Goal: Task Accomplishment & Management: Manage account settings

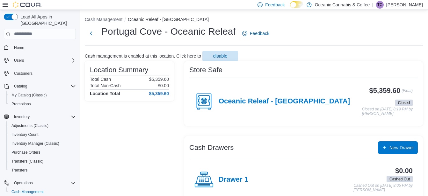
scroll to position [33, 0]
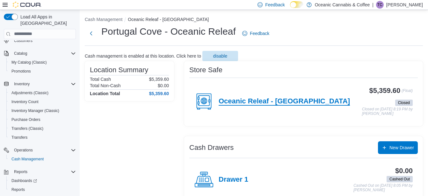
click at [279, 103] on h4 "Oceanic Releaf - Portugal Cove Rd" at bounding box center [284, 101] width 131 height 8
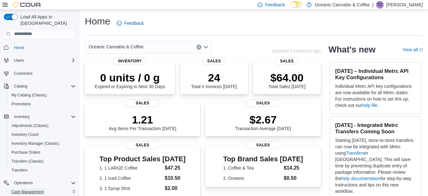
click at [37, 190] on span "Cash Management" at bounding box center [27, 192] width 32 height 5
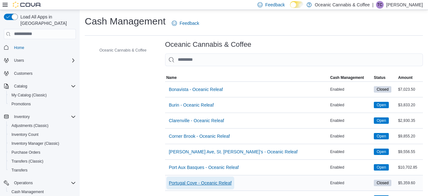
click at [197, 182] on span "Portugal Cove - Oceanic Releaf" at bounding box center [200, 183] width 63 height 6
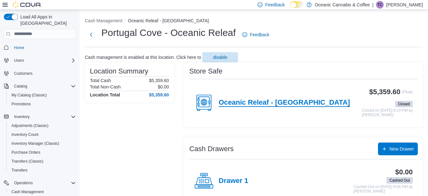
click at [256, 102] on h4 "Oceanic Releaf - [GEOGRAPHIC_DATA]" at bounding box center [284, 103] width 131 height 8
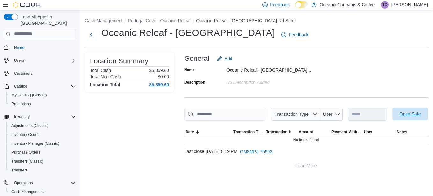
click at [416, 115] on span "Open Safe" at bounding box center [409, 114] width 21 height 6
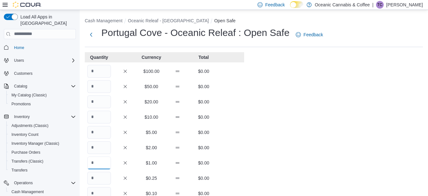
click at [105, 163] on input "Quantity" at bounding box center [99, 163] width 24 height 13
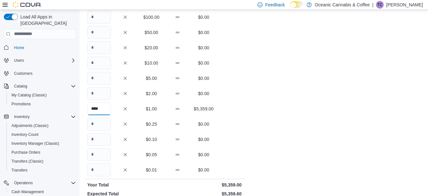
scroll to position [64, 0]
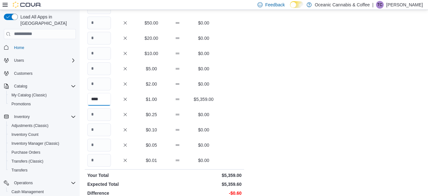
type input "****"
click at [101, 162] on input "Quantity" at bounding box center [99, 160] width 24 height 13
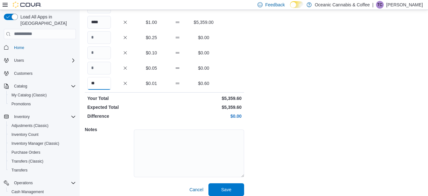
scroll to position [146, 0]
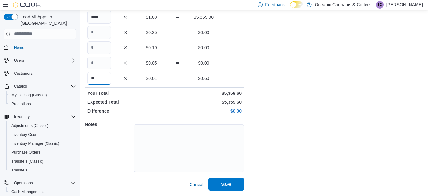
type input "**"
click at [228, 183] on span "Save" at bounding box center [226, 184] width 10 height 6
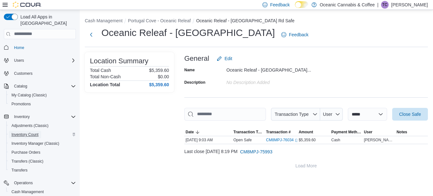
click at [29, 132] on span "Inventory Count" at bounding box center [24, 134] width 27 height 5
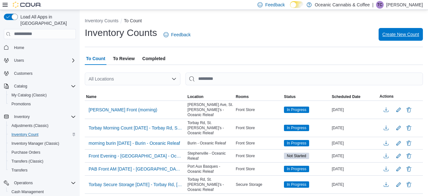
click at [395, 33] on span "Create New Count" at bounding box center [400, 34] width 37 height 6
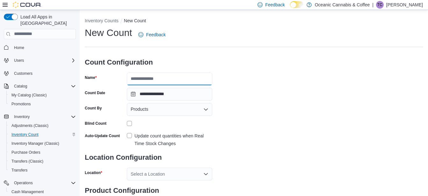
click at [143, 79] on input "Name" at bounding box center [169, 79] width 85 height 13
type input "**********"
click at [205, 110] on icon "Open list of options" at bounding box center [206, 110] width 4 height 2
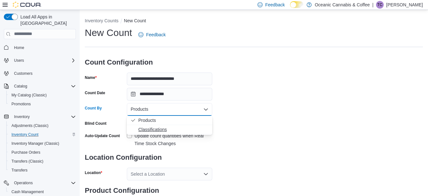
click at [159, 129] on span "Classifications" at bounding box center [173, 129] width 70 height 6
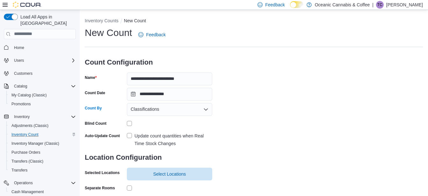
click at [129, 136] on label "Update count quantities when Real Time Stock Changes" at bounding box center [169, 139] width 85 height 15
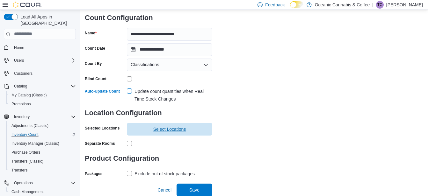
scroll to position [45, 0]
click at [165, 129] on span "Select Locations" at bounding box center [169, 129] width 33 height 6
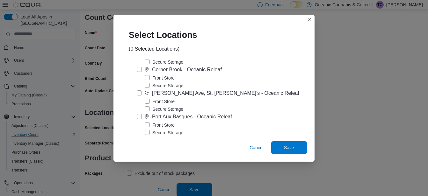
scroll to position [96, 0]
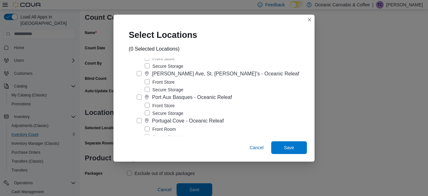
click at [144, 121] on label "Portugal Cove - Oceanic Releaf" at bounding box center [180, 121] width 87 height 8
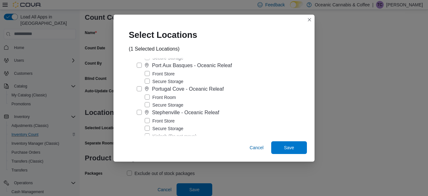
click at [152, 104] on label "Secure Storage" at bounding box center [164, 105] width 39 height 8
click at [284, 148] on span "Save" at bounding box center [289, 147] width 10 height 6
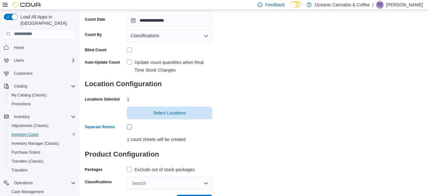
scroll to position [85, 0]
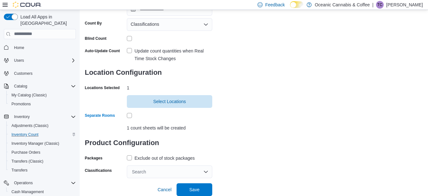
click at [128, 157] on label "Exclude out of stock packages" at bounding box center [161, 158] width 68 height 8
click at [136, 172] on div "Search" at bounding box center [169, 172] width 85 height 13
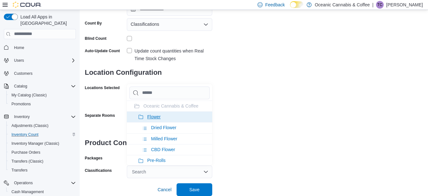
click at [142, 115] on icon at bounding box center [140, 117] width 5 height 5
click at [141, 116] on icon at bounding box center [141, 117] width 4 height 4
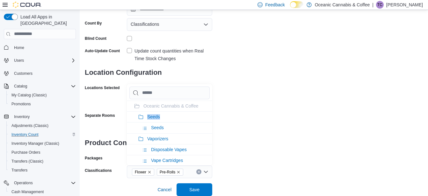
click at [141, 116] on icon at bounding box center [141, 117] width 4 height 4
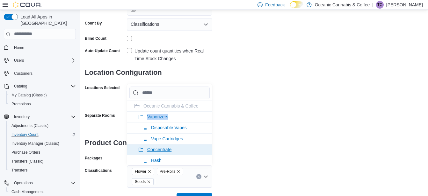
click at [141, 116] on icon at bounding box center [140, 117] width 5 height 5
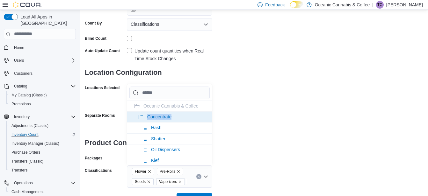
click at [141, 116] on icon at bounding box center [140, 117] width 5 height 5
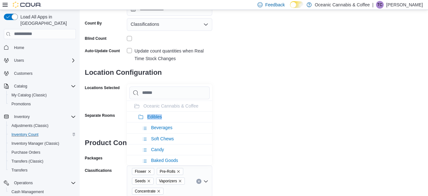
click at [141, 116] on icon at bounding box center [140, 117] width 5 height 5
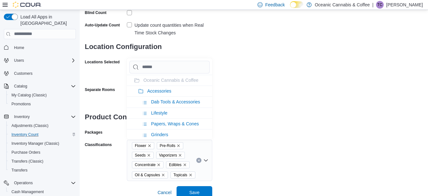
scroll to position [114, 0]
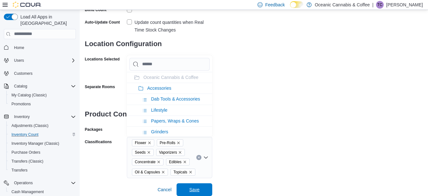
click at [190, 191] on span "Save" at bounding box center [194, 190] width 10 height 6
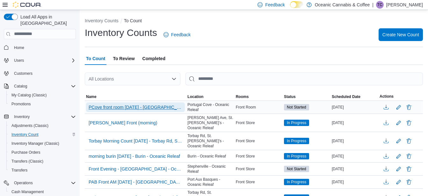
click at [138, 107] on span "PCove front room [DATE] - [GEOGRAPHIC_DATA] - [GEOGRAPHIC_DATA] Releaf" at bounding box center [136, 107] width 94 height 6
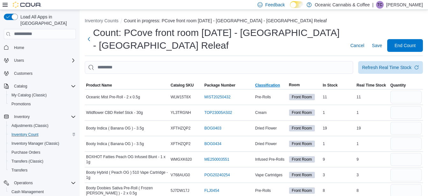
click at [271, 86] on span "Classification" at bounding box center [267, 85] width 25 height 5
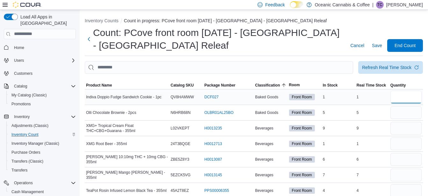
click at [398, 99] on input "number" at bounding box center [405, 97] width 31 height 13
type input "*"
click at [403, 114] on input "number" at bounding box center [405, 112] width 31 height 13
type input "*"
click at [403, 130] on input "number" at bounding box center [405, 128] width 31 height 13
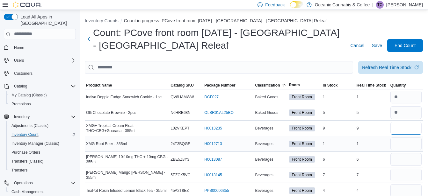
type input "*"
click at [398, 145] on input "number" at bounding box center [405, 144] width 31 height 13
type input "*"
click at [401, 161] on input "number" at bounding box center [405, 159] width 31 height 13
type input "*"
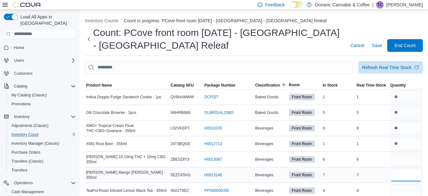
click at [408, 176] on input "number" at bounding box center [405, 175] width 31 height 13
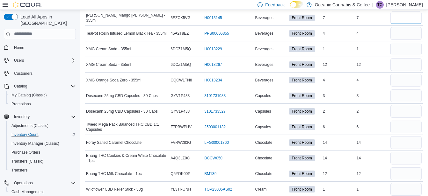
scroll to position [166, 0]
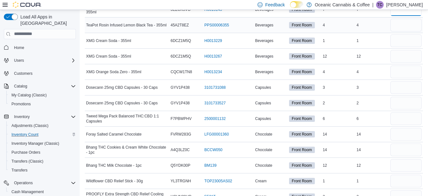
type input "*"
click at [401, 26] on input "number" at bounding box center [405, 25] width 31 height 13
type input "*"
click at [404, 41] on input "number" at bounding box center [405, 40] width 31 height 13
type input "*"
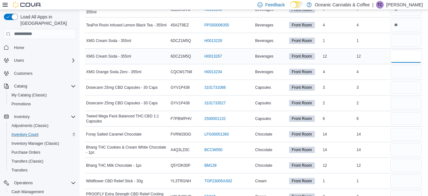
click at [400, 56] on input "number" at bounding box center [405, 56] width 31 height 13
type input "**"
click at [401, 75] on input "number" at bounding box center [405, 72] width 31 height 13
type input "*"
click at [403, 90] on input "number" at bounding box center [405, 87] width 31 height 13
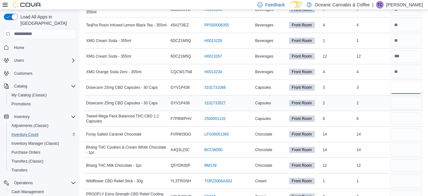
type input "*"
click at [401, 103] on input "number" at bounding box center [405, 103] width 31 height 13
type input "*"
click at [403, 121] on input "number" at bounding box center [405, 118] width 31 height 13
type input "*"
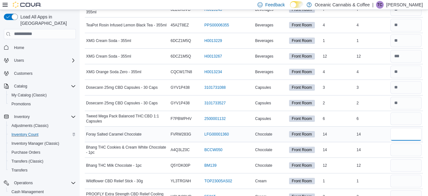
click at [400, 138] on input "number" at bounding box center [405, 134] width 31 height 13
type input "**"
click at [401, 153] on input "number" at bounding box center [405, 150] width 31 height 13
type input "**"
click at [403, 167] on input "number" at bounding box center [405, 165] width 31 height 13
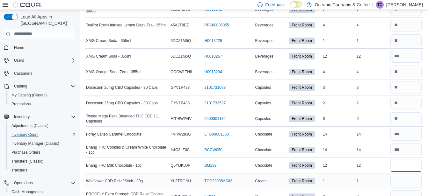
type input "**"
click at [400, 181] on input "number" at bounding box center [405, 181] width 31 height 13
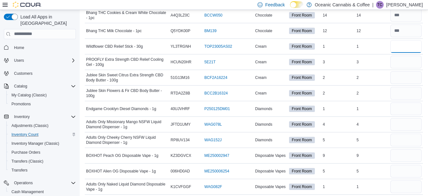
scroll to position [313, 0]
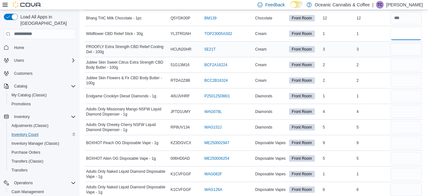
type input "*"
click at [403, 51] on input "number" at bounding box center [405, 49] width 31 height 13
type input "*"
click at [402, 64] on input "number" at bounding box center [405, 65] width 31 height 13
type input "*"
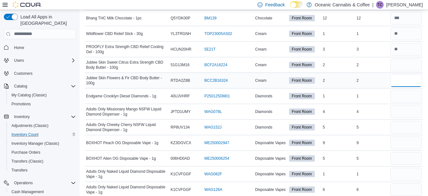
click at [404, 82] on input "number" at bounding box center [405, 80] width 31 height 13
type input "*"
click at [408, 98] on input "number" at bounding box center [405, 96] width 31 height 13
type input "*"
click at [402, 113] on input "number" at bounding box center [405, 111] width 31 height 13
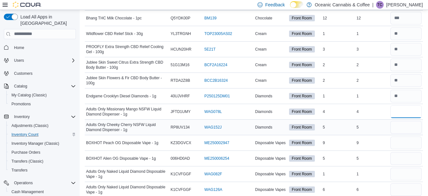
type input "*"
click at [403, 126] on input "number" at bounding box center [405, 127] width 31 height 13
type input "*"
click at [402, 143] on input "number" at bounding box center [405, 143] width 31 height 13
type input "*"
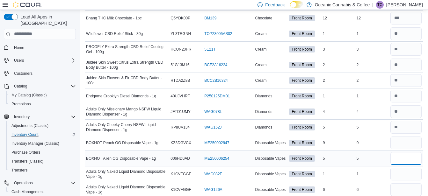
click at [406, 161] on input "number" at bounding box center [405, 158] width 31 height 13
type input "*"
click at [406, 176] on input "number" at bounding box center [405, 174] width 31 height 13
type input "*"
click at [400, 189] on input "number" at bounding box center [405, 189] width 31 height 13
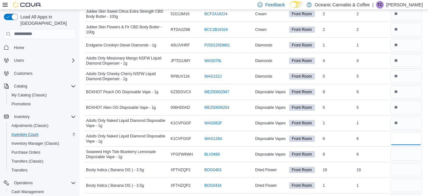
scroll to position [377, 0]
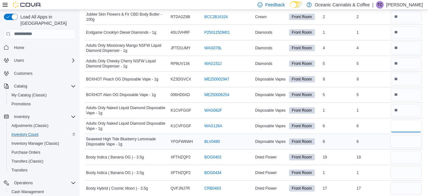
type input "*"
click at [400, 141] on input "number" at bounding box center [405, 141] width 31 height 13
type input "*"
click at [405, 159] on input "number" at bounding box center [405, 157] width 31 height 13
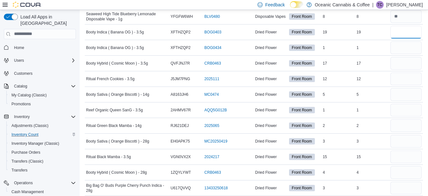
scroll to position [504, 0]
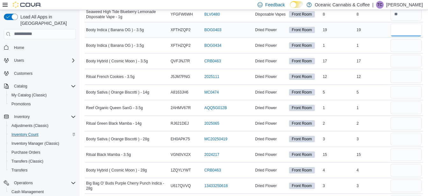
click at [401, 30] on input "number" at bounding box center [405, 30] width 31 height 13
type input "**"
click at [410, 49] on input "number" at bounding box center [405, 45] width 31 height 13
type input "*"
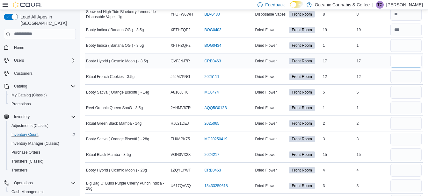
click at [406, 63] on input "number" at bounding box center [405, 61] width 31 height 13
type input "**"
click at [405, 78] on input "number" at bounding box center [405, 76] width 31 height 13
type input "**"
click at [402, 94] on input "number" at bounding box center [405, 92] width 31 height 13
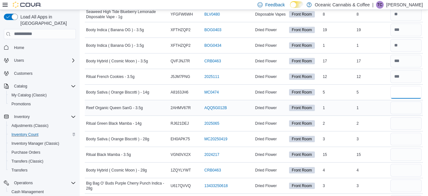
type input "*"
click at [403, 111] on input "number" at bounding box center [405, 108] width 31 height 13
type input "*"
click at [406, 126] on input "number" at bounding box center [405, 123] width 31 height 13
type input "*"
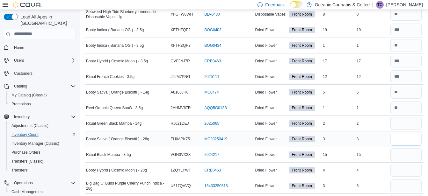
click at [402, 142] on input "number" at bounding box center [405, 139] width 31 height 13
type input "*"
click at [400, 157] on input "number" at bounding box center [405, 154] width 31 height 13
type input "**"
click at [399, 172] on input "number" at bounding box center [405, 170] width 31 height 13
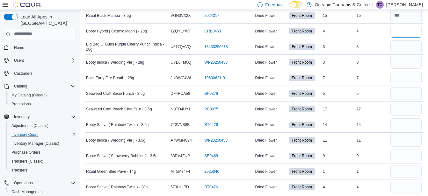
scroll to position [644, 0]
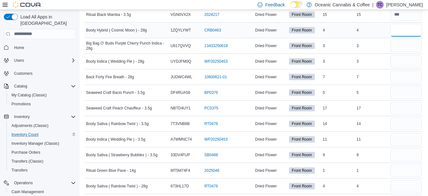
click at [406, 33] on input "number" at bounding box center [405, 30] width 31 height 13
type input "*"
click at [403, 47] on input "number" at bounding box center [405, 45] width 31 height 13
type input "*"
click at [405, 62] on input "number" at bounding box center [405, 61] width 31 height 13
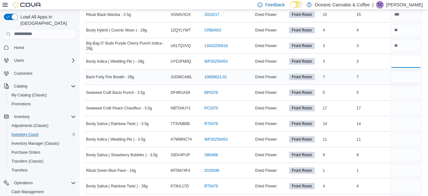
type input "*"
click at [402, 79] on input "number" at bounding box center [405, 77] width 31 height 13
type input "*"
click at [400, 93] on input "number" at bounding box center [405, 92] width 31 height 13
type input "*"
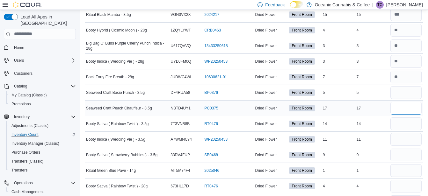
click at [401, 109] on input "number" at bounding box center [405, 108] width 31 height 13
type input "**"
click at [402, 126] on input "number" at bounding box center [405, 124] width 31 height 13
type input "**"
click at [403, 140] on input "number" at bounding box center [405, 139] width 31 height 13
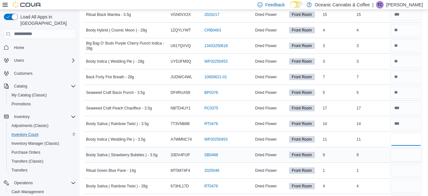
type input "**"
click at [400, 155] on input "number" at bounding box center [405, 155] width 31 height 13
type input "*"
click at [398, 172] on input "number" at bounding box center [405, 170] width 31 height 13
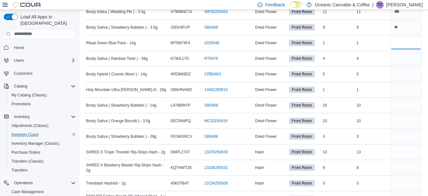
scroll to position [785, 0]
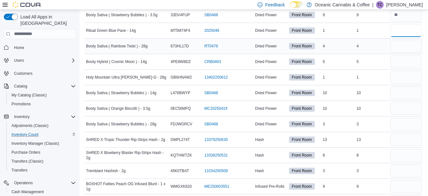
type input "*"
click at [406, 47] on input "number" at bounding box center [405, 46] width 31 height 13
type input "*"
click at [405, 64] on input "number" at bounding box center [405, 61] width 31 height 13
type input "*"
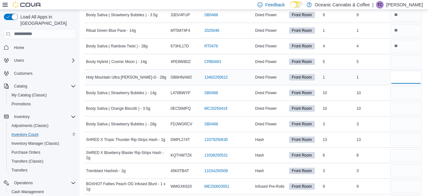
click at [407, 80] on input "number" at bounding box center [405, 77] width 31 height 13
type input "*"
click at [409, 94] on input "number" at bounding box center [405, 93] width 31 height 13
type input "**"
click at [405, 109] on input "number" at bounding box center [405, 108] width 31 height 13
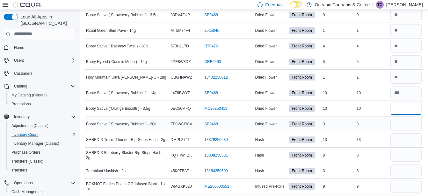
type input "**"
click at [405, 125] on input "number" at bounding box center [405, 124] width 31 height 13
type input "*"
click at [401, 143] on input "number" at bounding box center [405, 139] width 31 height 13
type input "**"
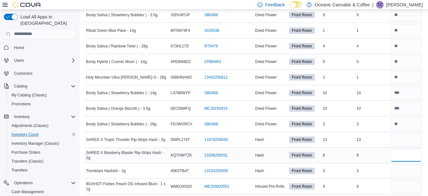
click at [396, 154] on input "number" at bounding box center [405, 155] width 31 height 13
type input "*"
click at [401, 170] on input "number" at bounding box center [405, 171] width 31 height 13
type input "*"
click at [403, 188] on input "number" at bounding box center [405, 186] width 31 height 13
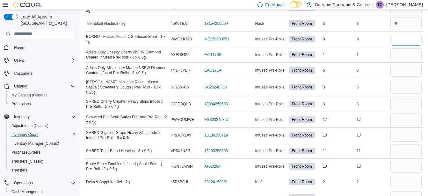
scroll to position [945, 0]
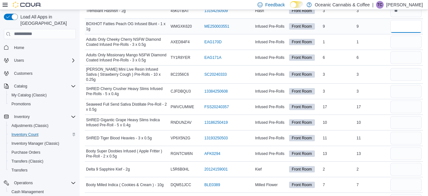
click at [406, 26] on input "number" at bounding box center [405, 26] width 31 height 13
type input "*"
click at [400, 44] on input "number" at bounding box center [405, 42] width 31 height 13
type input "*"
click at [402, 59] on input "number" at bounding box center [405, 57] width 31 height 13
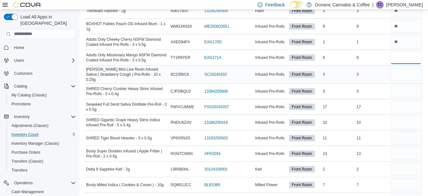
type input "*"
click at [405, 76] on input "number" at bounding box center [405, 74] width 31 height 13
type input "*"
click at [404, 89] on input "number" at bounding box center [405, 91] width 31 height 13
type input "*"
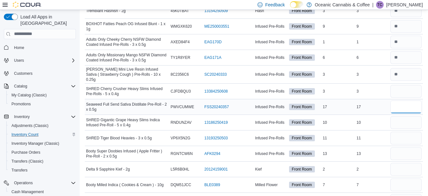
click at [404, 106] on input "number" at bounding box center [405, 107] width 31 height 13
type input "**"
click at [408, 119] on input "number" at bounding box center [405, 122] width 31 height 13
type input "**"
click at [404, 137] on input "number" at bounding box center [405, 138] width 31 height 13
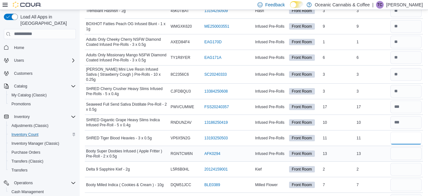
type input "**"
click at [405, 153] on input "number" at bounding box center [405, 153] width 31 height 13
type input "**"
click at [400, 167] on input "number" at bounding box center [405, 169] width 31 height 13
type input "*"
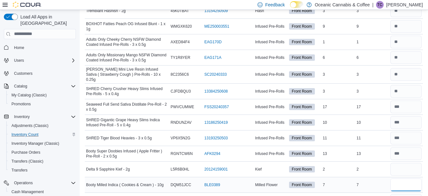
click at [400, 185] on input "number" at bounding box center [405, 185] width 31 height 13
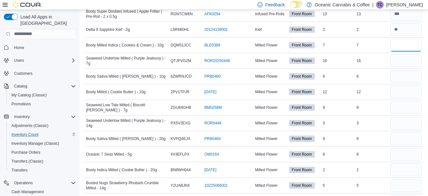
scroll to position [1098, 0]
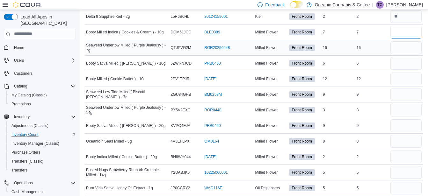
type input "*"
click at [405, 45] on input "number" at bounding box center [405, 47] width 31 height 13
type input "**"
click at [404, 61] on input "number" at bounding box center [405, 63] width 31 height 13
type input "*"
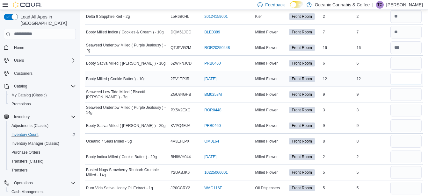
click at [402, 77] on input "number" at bounding box center [405, 79] width 31 height 13
type input "**"
click at [405, 94] on input "number" at bounding box center [405, 94] width 31 height 13
type input "*"
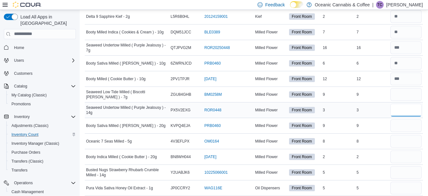
click at [404, 109] on input "number" at bounding box center [405, 110] width 31 height 13
type input "*"
click at [403, 124] on input "number" at bounding box center [405, 125] width 31 height 13
type input "*"
click at [401, 141] on input "number" at bounding box center [405, 141] width 31 height 13
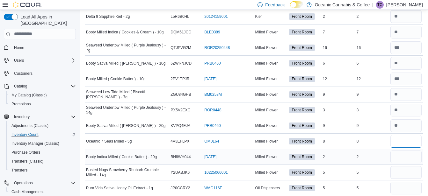
type input "*"
click at [403, 157] on input "number" at bounding box center [405, 157] width 31 height 13
type input "*"
click at [402, 173] on input "number" at bounding box center [405, 172] width 31 height 13
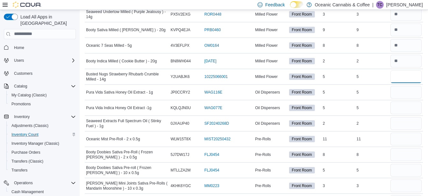
scroll to position [1200, 0]
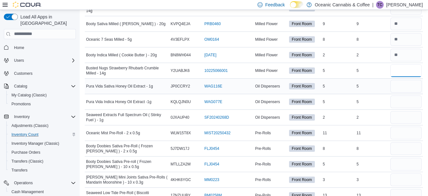
type input "*"
click at [406, 83] on input "number" at bounding box center [405, 86] width 31 height 13
type input "*"
click at [398, 103] on input "number" at bounding box center [405, 102] width 31 height 13
type input "*"
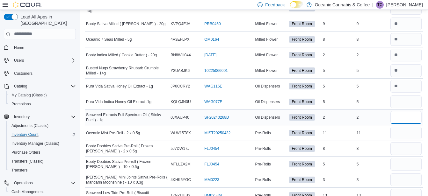
click at [398, 117] on input "number" at bounding box center [405, 117] width 31 height 13
type input "*"
click at [399, 131] on input "number" at bounding box center [405, 133] width 31 height 13
click at [406, 133] on input "number" at bounding box center [405, 133] width 31 height 13
type input "**"
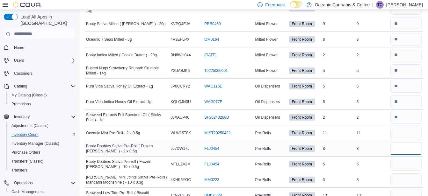
click at [409, 146] on input "number" at bounding box center [405, 148] width 31 height 13
type input "*"
click at [407, 163] on input "number" at bounding box center [405, 164] width 31 height 13
type input "*"
click at [403, 177] on input "number" at bounding box center [405, 180] width 31 height 13
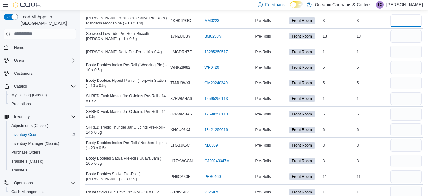
scroll to position [1359, 0]
type input "*"
click at [402, 35] on input "number" at bounding box center [405, 36] width 31 height 13
type input "**"
click at [405, 51] on input "number" at bounding box center [405, 51] width 31 height 13
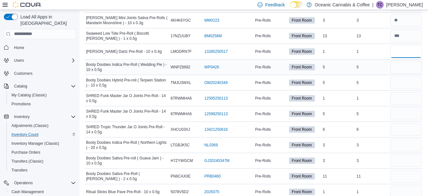
type input "*"
click at [408, 64] on input "number" at bounding box center [405, 67] width 31 height 13
type input "*"
click at [401, 80] on input "number" at bounding box center [405, 82] width 31 height 13
type input "*"
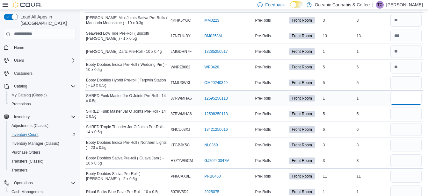
click at [401, 98] on input "number" at bounding box center [405, 98] width 31 height 13
type input "*"
click at [399, 114] on input "number" at bounding box center [405, 114] width 31 height 13
type input "*"
click at [403, 130] on input "number" at bounding box center [405, 129] width 31 height 13
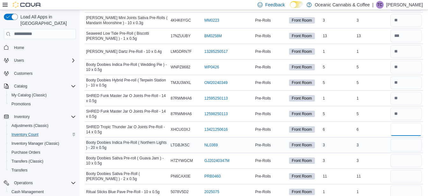
type input "*"
click at [402, 143] on input "number" at bounding box center [405, 145] width 31 height 13
type input "*"
click at [402, 161] on input "number" at bounding box center [405, 160] width 31 height 13
type input "*"
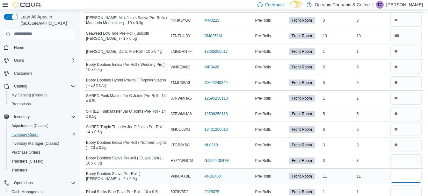
click at [403, 177] on input "number" at bounding box center [405, 176] width 31 height 13
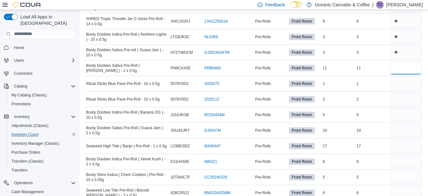
scroll to position [1474, 0]
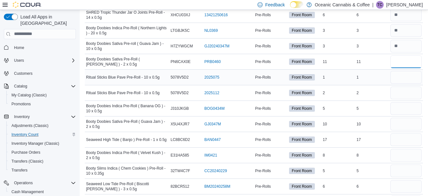
type input "**"
click at [401, 77] on input "number" at bounding box center [405, 77] width 31 height 13
type input "*"
click at [404, 90] on input "number" at bounding box center [405, 93] width 31 height 13
type input "*"
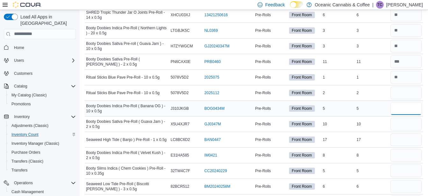
click at [403, 106] on input "number" at bounding box center [405, 108] width 31 height 13
type input "*"
click at [402, 124] on input "number" at bounding box center [405, 124] width 31 height 13
type input "**"
click at [406, 139] on input "number" at bounding box center [405, 139] width 31 height 13
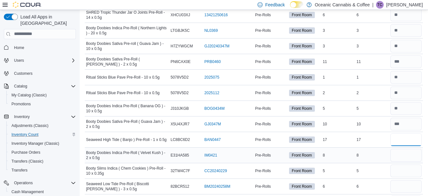
type input "**"
click at [407, 154] on input "number" at bounding box center [405, 155] width 31 height 13
click at [402, 169] on input "number" at bounding box center [405, 171] width 31 height 13
click at [403, 186] on input "number" at bounding box center [405, 186] width 31 height 13
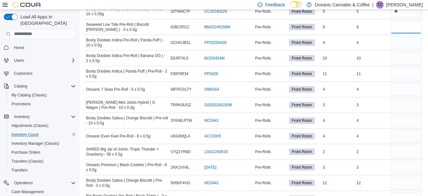
scroll to position [1639, 0]
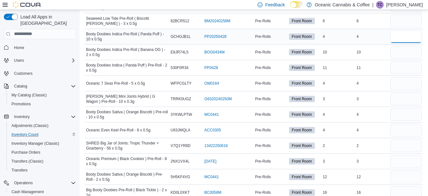
click at [400, 35] on input "number" at bounding box center [405, 36] width 31 height 13
click at [401, 51] on input "number" at bounding box center [405, 52] width 31 height 13
click at [401, 66] on input "number" at bounding box center [405, 67] width 31 height 13
click at [402, 80] on input "number" at bounding box center [405, 83] width 31 height 13
click at [404, 97] on input "number" at bounding box center [405, 99] width 31 height 13
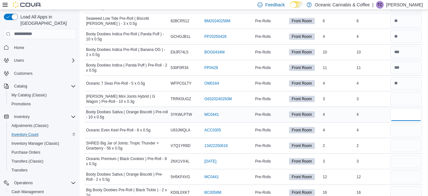
click at [405, 113] on input "number" at bounding box center [405, 114] width 31 height 13
click at [401, 130] on input "number" at bounding box center [405, 130] width 31 height 13
click at [402, 144] on input "number" at bounding box center [405, 146] width 31 height 13
click at [402, 161] on input "number" at bounding box center [405, 161] width 31 height 13
click at [401, 174] on input "number" at bounding box center [405, 177] width 31 height 13
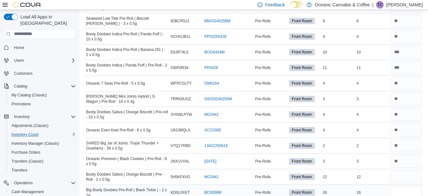
click at [404, 190] on input "number" at bounding box center [405, 192] width 31 height 13
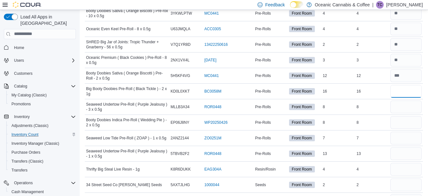
scroll to position [1741, 0]
click at [405, 104] on input "number" at bounding box center [405, 106] width 31 height 13
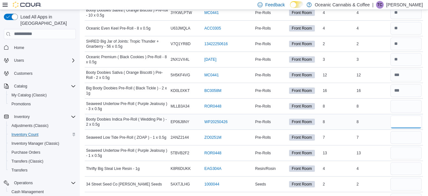
click at [400, 121] on input "number" at bounding box center [405, 122] width 31 height 13
click at [404, 136] on input "number" at bounding box center [405, 137] width 31 height 13
click at [404, 151] on input "number" at bounding box center [405, 153] width 31 height 13
click at [404, 168] on input "number" at bounding box center [405, 168] width 31 height 13
click at [402, 181] on input "number" at bounding box center [405, 184] width 31 height 13
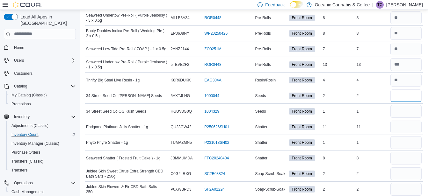
scroll to position [1831, 0]
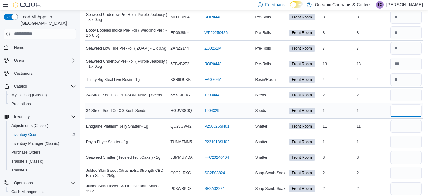
click at [406, 110] on input "number" at bounding box center [405, 110] width 31 height 13
click at [405, 126] on input "number" at bounding box center [405, 126] width 31 height 13
click at [403, 140] on input "number" at bounding box center [405, 142] width 31 height 13
click at [406, 155] on input "number" at bounding box center [405, 157] width 31 height 13
click at [405, 175] on input "number" at bounding box center [405, 173] width 31 height 13
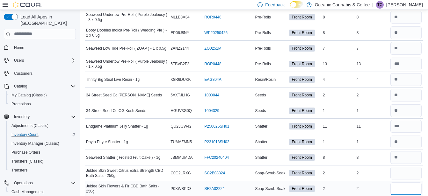
click at [404, 187] on input "number" at bounding box center [405, 189] width 31 height 13
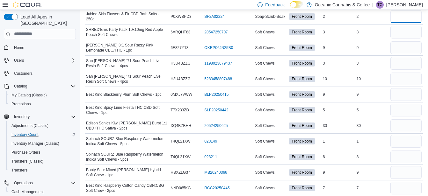
scroll to position [2004, 0]
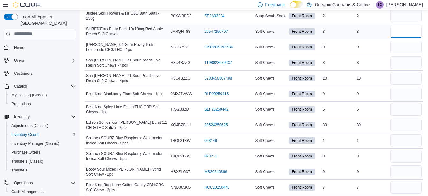
click at [400, 32] on input "number" at bounding box center [405, 31] width 31 height 13
click at [399, 44] on input "number" at bounding box center [405, 47] width 31 height 13
click at [406, 62] on input "number" at bounding box center [405, 62] width 31 height 13
click at [403, 77] on input "number" at bounding box center [405, 78] width 31 height 13
click at [402, 90] on input "number" at bounding box center [405, 94] width 31 height 13
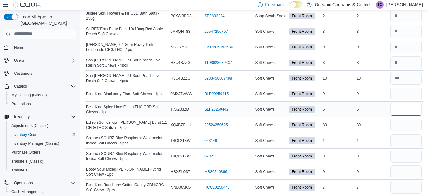
click at [400, 107] on input "number" at bounding box center [405, 109] width 31 height 13
click at [401, 121] on input "number" at bounding box center [405, 125] width 31 height 13
click at [404, 142] on input "number" at bounding box center [405, 140] width 31 height 13
click at [404, 153] on input "number" at bounding box center [405, 156] width 31 height 13
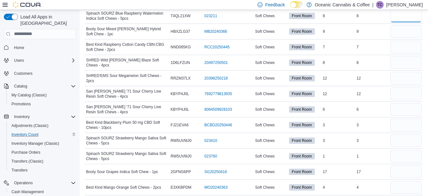
scroll to position [2156, 0]
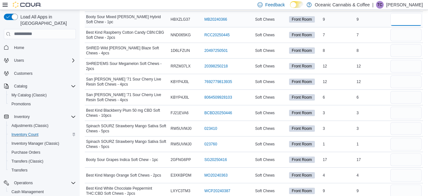
click at [411, 20] on input "number" at bounding box center [405, 19] width 31 height 13
click at [401, 34] on input "number" at bounding box center [405, 35] width 31 height 13
click at [405, 50] on input "number" at bounding box center [405, 50] width 31 height 13
click at [397, 63] on input "number" at bounding box center [405, 66] width 31 height 13
click at [404, 81] on input "number" at bounding box center [405, 81] width 31 height 13
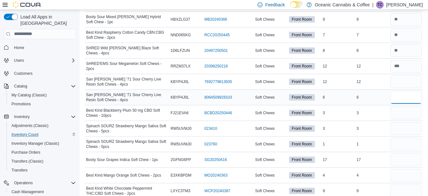
click at [408, 98] on input "number" at bounding box center [405, 97] width 31 height 13
click at [402, 114] on input "number" at bounding box center [405, 113] width 31 height 13
click at [405, 125] on input "number" at bounding box center [405, 128] width 31 height 13
click at [402, 147] on input "number" at bounding box center [405, 144] width 31 height 13
click at [405, 158] on input "number" at bounding box center [405, 160] width 31 height 13
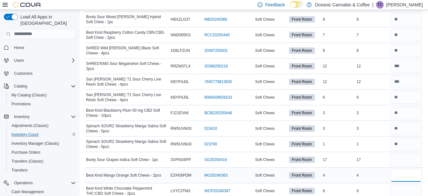
click at [403, 175] on input "number" at bounding box center [405, 175] width 31 height 13
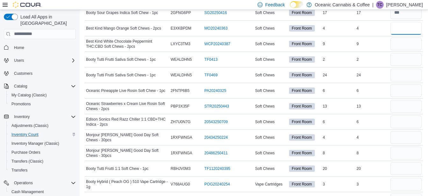
scroll to position [2310, 0]
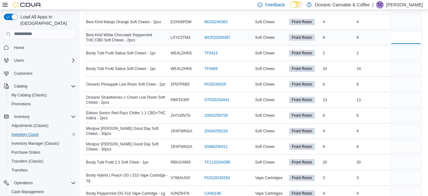
click at [409, 36] on input "number" at bounding box center [405, 37] width 31 height 13
click at [406, 52] on input "number" at bounding box center [405, 53] width 31 height 13
click at [403, 68] on input "number" at bounding box center [405, 68] width 31 height 13
click at [398, 84] on input "number" at bounding box center [405, 84] width 31 height 13
click at [399, 98] on input "number" at bounding box center [405, 100] width 31 height 13
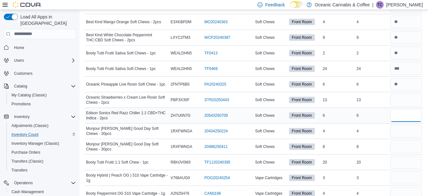
click at [400, 116] on input "number" at bounding box center [405, 115] width 31 height 13
click at [401, 131] on input "number" at bounding box center [405, 131] width 31 height 13
click at [401, 144] on input "number" at bounding box center [405, 146] width 31 height 13
click at [400, 162] on input "number" at bounding box center [405, 162] width 31 height 13
click at [400, 178] on input "number" at bounding box center [405, 178] width 31 height 13
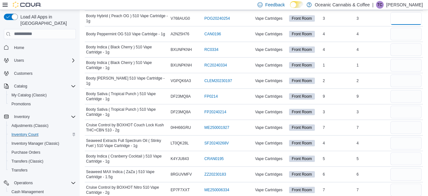
scroll to position [2470, 0]
click at [404, 34] on input "number" at bounding box center [405, 33] width 31 height 13
click at [404, 47] on input "number" at bounding box center [405, 49] width 31 height 13
click at [402, 64] on input "number" at bounding box center [405, 65] width 31 height 13
click at [404, 81] on input "number" at bounding box center [405, 80] width 31 height 13
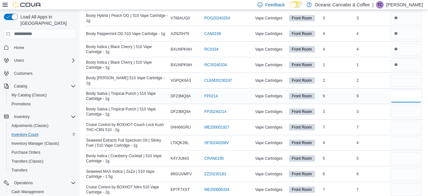
click at [402, 96] on input "number" at bounding box center [405, 96] width 31 height 13
click at [404, 108] on input "number" at bounding box center [405, 111] width 31 height 13
click at [405, 129] on input "number" at bounding box center [405, 127] width 31 height 13
click at [406, 140] on input "number" at bounding box center [405, 143] width 31 height 13
click at [403, 158] on input "number" at bounding box center [405, 158] width 31 height 13
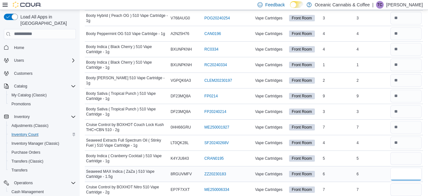
click at [404, 175] on input "number" at bounding box center [405, 174] width 31 height 13
click at [403, 187] on input "number" at bounding box center [405, 189] width 31 height 13
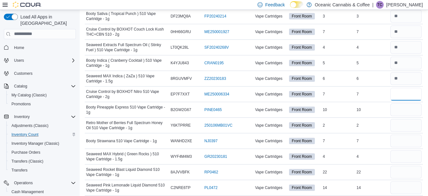
scroll to position [2567, 0]
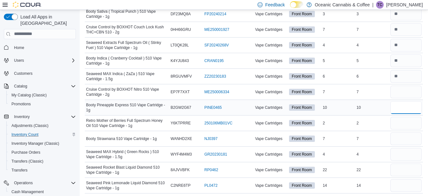
click at [405, 105] on input "number" at bounding box center [405, 107] width 31 height 13
click at [399, 122] on input "number" at bounding box center [405, 123] width 31 height 13
click at [400, 137] on input "number" at bounding box center [405, 139] width 31 height 13
click at [401, 155] on input "number" at bounding box center [405, 154] width 31 height 13
click at [401, 170] on input "number" at bounding box center [405, 170] width 31 height 13
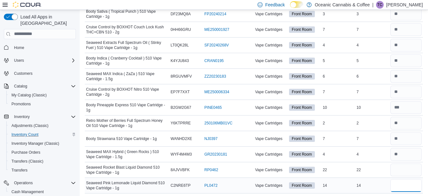
click at [402, 183] on input "number" at bounding box center [405, 185] width 31 height 13
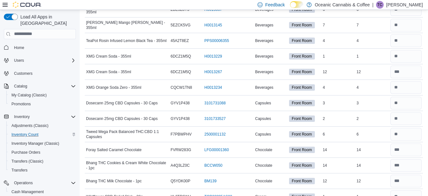
scroll to position [0, 0]
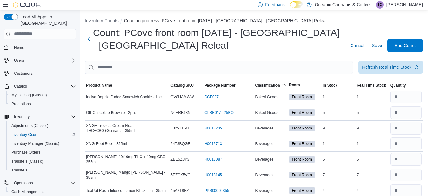
click at [388, 68] on div "Refresh Real Time Stock" at bounding box center [386, 67] width 49 height 6
click at [379, 47] on span "Save" at bounding box center [377, 45] width 10 height 6
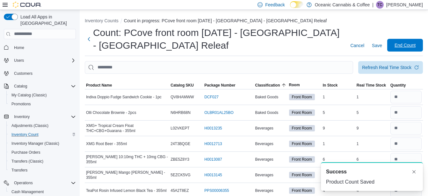
click at [403, 47] on span "End Count" at bounding box center [404, 45] width 21 height 6
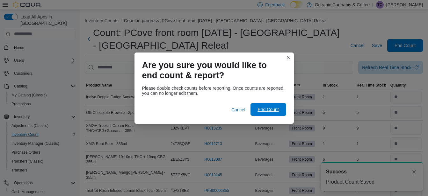
click at [272, 110] on span "End Count" at bounding box center [267, 109] width 21 height 6
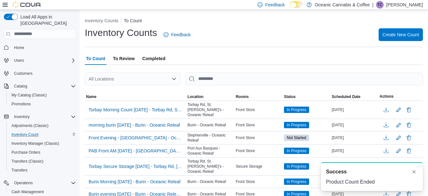
click at [126, 59] on span "To Review" at bounding box center [124, 58] width 22 height 13
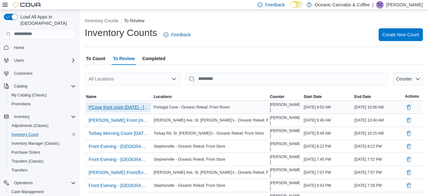
click at [133, 106] on span "PCove front room [DATE] - [GEOGRAPHIC_DATA] - [GEOGRAPHIC_DATA] Releaf" at bounding box center [119, 107] width 60 height 6
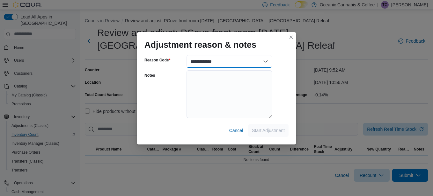
click at [265, 61] on select "**********" at bounding box center [228, 61] width 85 height 13
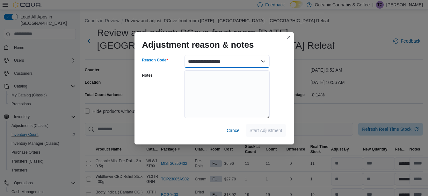
click at [184, 55] on select "**********" at bounding box center [226, 61] width 85 height 13
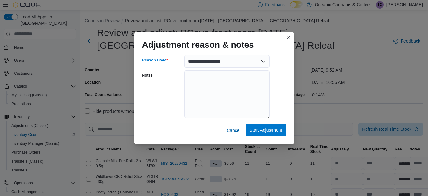
click at [264, 130] on span "Start Adjustment" at bounding box center [265, 130] width 33 height 6
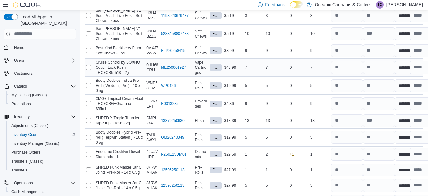
scroll to position [764, 0]
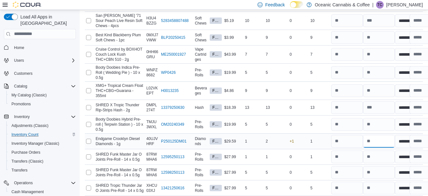
click at [376, 135] on input "number" at bounding box center [379, 141] width 32 height 13
click at [378, 151] on input "number" at bounding box center [379, 157] width 32 height 13
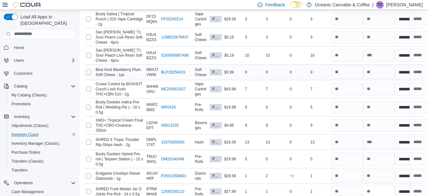
scroll to position [733, 0]
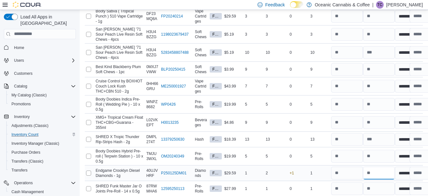
click at [376, 167] on input "number" at bounding box center [379, 173] width 32 height 13
click at [344, 167] on input "number" at bounding box center [347, 173] width 32 height 13
click at [377, 167] on input "number" at bounding box center [379, 173] width 32 height 13
click at [376, 167] on input "number" at bounding box center [379, 173] width 32 height 13
click at [381, 167] on input "number" at bounding box center [379, 173] width 32 height 13
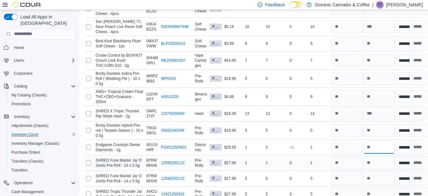
scroll to position [764, 0]
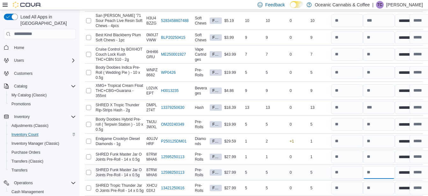
click at [384, 166] on input "number" at bounding box center [379, 172] width 32 height 13
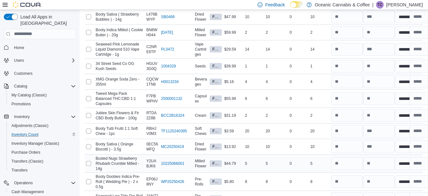
scroll to position [2866, 0]
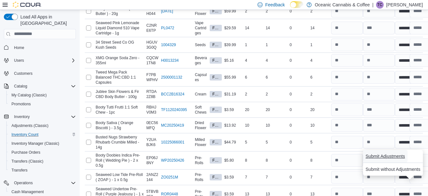
click at [393, 158] on span "Submit Adjustments" at bounding box center [384, 156] width 39 height 6
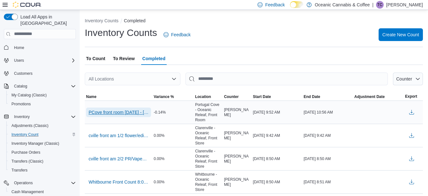
click at [129, 112] on span "PCove front room [DATE] - [GEOGRAPHIC_DATA] - [GEOGRAPHIC_DATA] Releaf" at bounding box center [119, 112] width 60 height 6
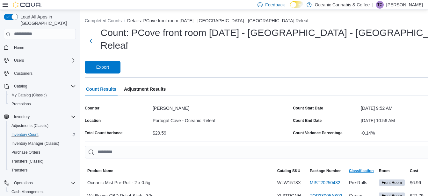
click at [349, 169] on span "Classification" at bounding box center [361, 171] width 25 height 5
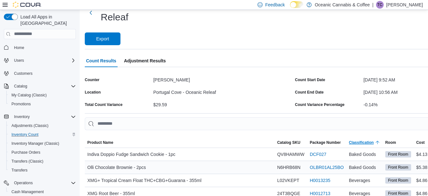
scroll to position [64, 0]
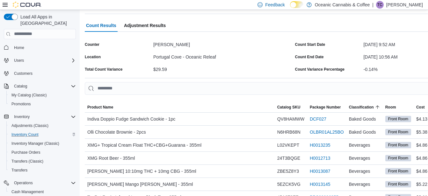
drag, startPoint x: 27, startPoint y: 196, endPoint x: 70, endPoint y: 196, distance: 43.0
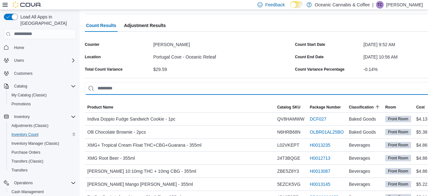
click at [109, 82] on input "This is a search bar. As you type, the results lower in the page will automatic…" at bounding box center [294, 88] width 418 height 13
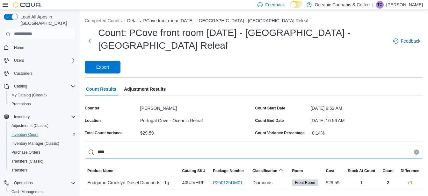
scroll to position [3, 0]
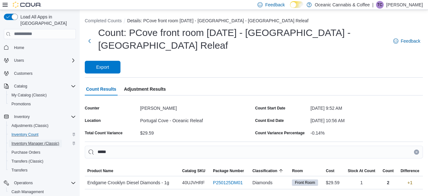
click at [32, 141] on span "Inventory Manager (Classic)" at bounding box center [35, 143] width 48 height 5
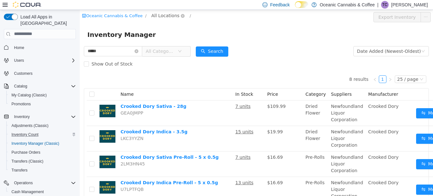
click at [161, 16] on span "All Locations" at bounding box center [165, 15] width 28 height 7
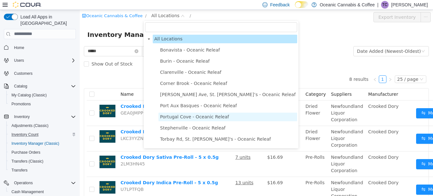
click at [183, 119] on span "Portugal Cove - Oceanic Releaf" at bounding box center [194, 116] width 69 height 5
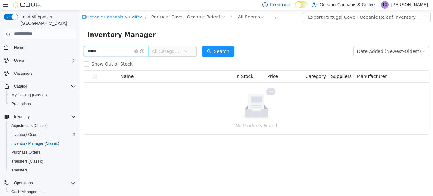
click at [101, 51] on input "*****" at bounding box center [116, 51] width 64 height 10
click at [99, 54] on input "*********" at bounding box center [116, 51] width 64 height 10
click at [113, 52] on input "*********" at bounding box center [116, 51] width 64 height 10
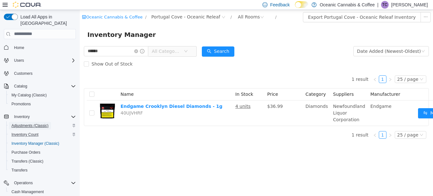
click at [33, 123] on span "Adjustments (Classic)" at bounding box center [29, 125] width 37 height 5
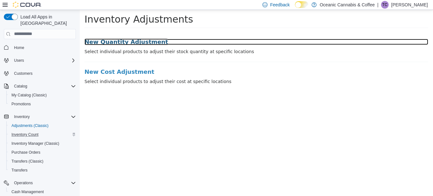
click at [132, 41] on h3 "New Quantity Adjustment" at bounding box center [255, 42] width 343 height 6
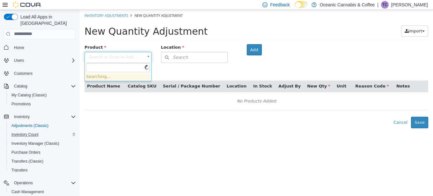
click at [108, 56] on body "× Inventory Adjustments New Quantity Adjustment New Quantity Adjustment Import …" at bounding box center [256, 69] width 353 height 118
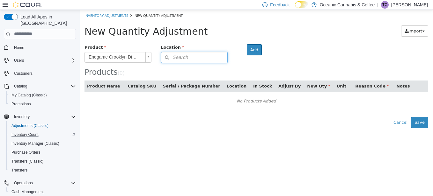
click at [181, 58] on span "Search" at bounding box center [174, 57] width 27 height 7
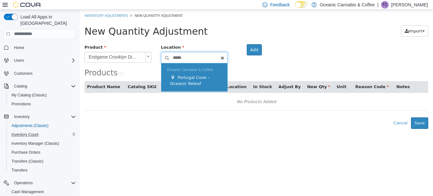
click at [191, 78] on span "Portugal Cove - Oceanic Releaf" at bounding box center [189, 80] width 39 height 11
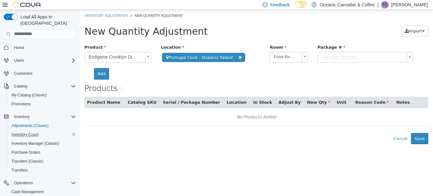
click at [323, 57] on body "**********" at bounding box center [256, 77] width 353 height 134
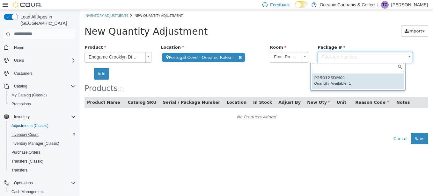
click at [323, 57] on body "**********" at bounding box center [256, 77] width 353 height 134
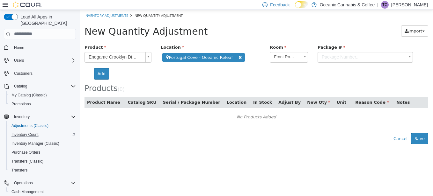
click at [237, 58] on span at bounding box center [239, 57] width 7 height 7
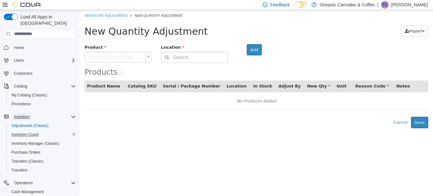
click at [24, 114] on span "Inventory" at bounding box center [22, 116] width 16 height 5
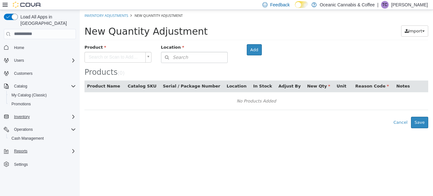
click at [181, 128] on html "× Inventory Adjustments New Quantity Adjustment New Quantity Adjustment Import …" at bounding box center [256, 69] width 353 height 118
click at [26, 114] on span "Inventory" at bounding box center [22, 116] width 16 height 5
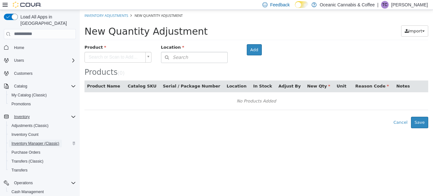
click at [35, 141] on span "Inventory Manager (Classic)" at bounding box center [35, 143] width 48 height 5
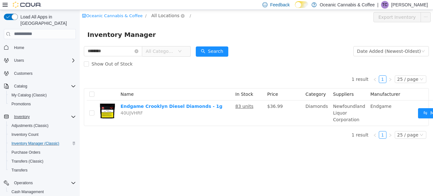
click at [156, 15] on span "All Locations" at bounding box center [165, 15] width 28 height 7
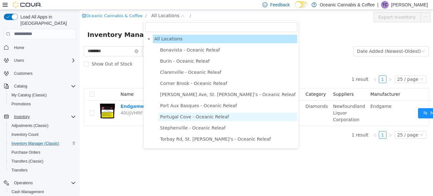
click at [180, 119] on span "Portugal Cove - Oceanic Releaf" at bounding box center [194, 116] width 69 height 5
